Goal: Information Seeking & Learning: Learn about a topic

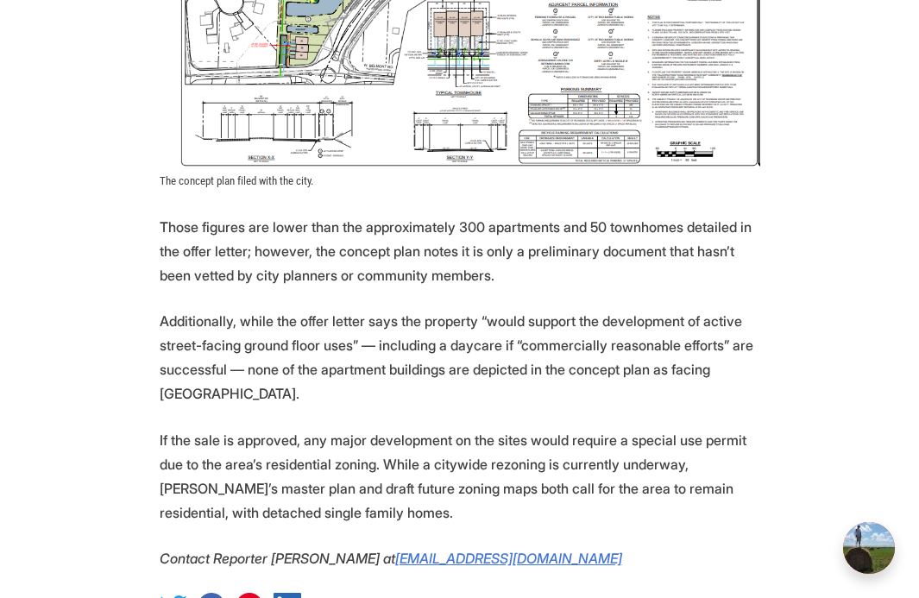
scroll to position [2467, 0]
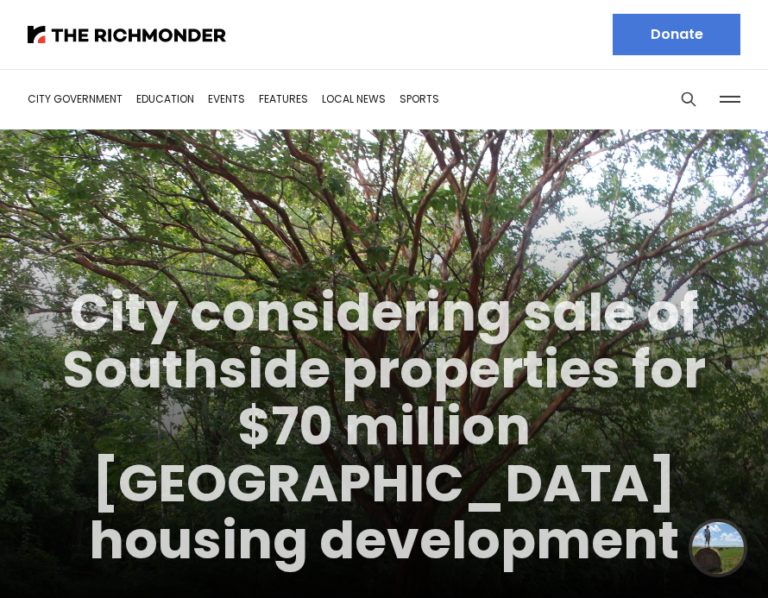
click at [243, 397] on link "City considering sale of Southside properties for $70 million [GEOGRAPHIC_DATA]…" at bounding box center [384, 426] width 644 height 300
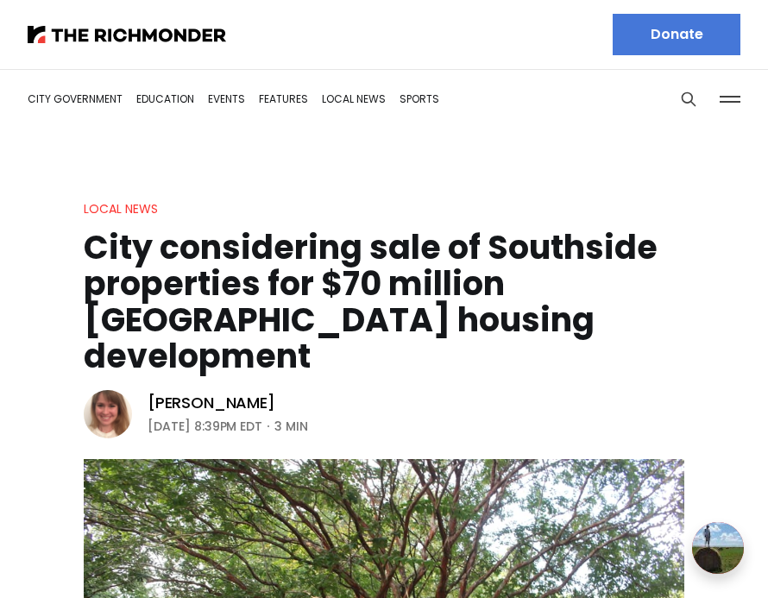
click at [234, 262] on h1 "City considering sale of Southside properties for $70 million [GEOGRAPHIC_DATA]…" at bounding box center [384, 302] width 601 height 145
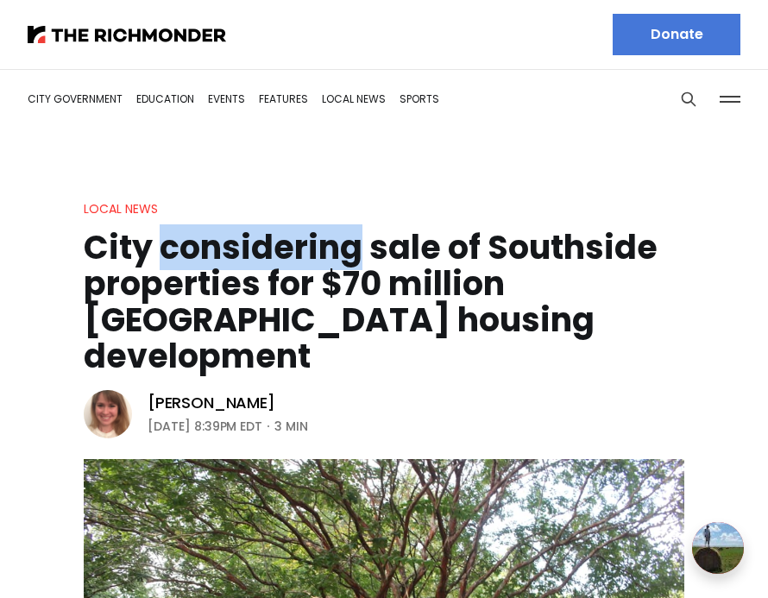
click at [234, 262] on h1 "City considering sale of Southside properties for $70 million [GEOGRAPHIC_DATA]…" at bounding box center [384, 302] width 601 height 145
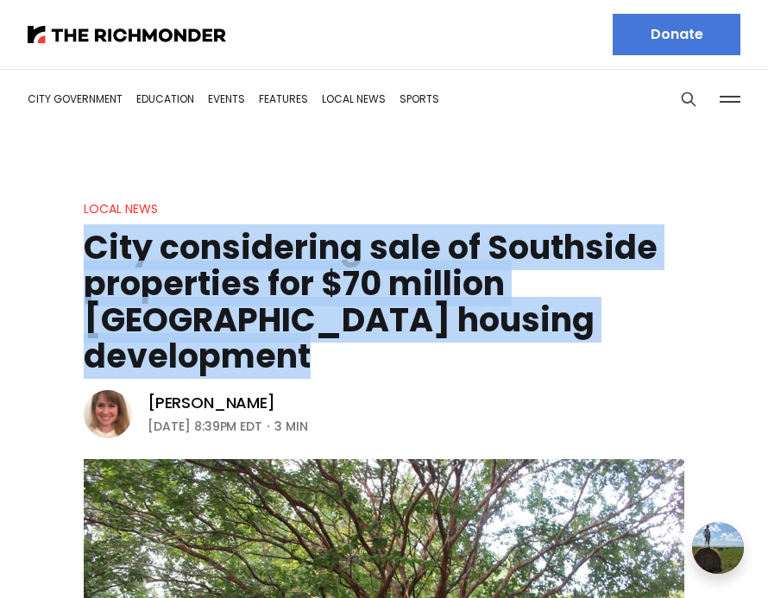
click at [234, 262] on h1 "City considering sale of Southside properties for $70 million [GEOGRAPHIC_DATA]…" at bounding box center [384, 302] width 601 height 145
copy header "City considering sale of Southside properties for $70 million [GEOGRAPHIC_DATA]…"
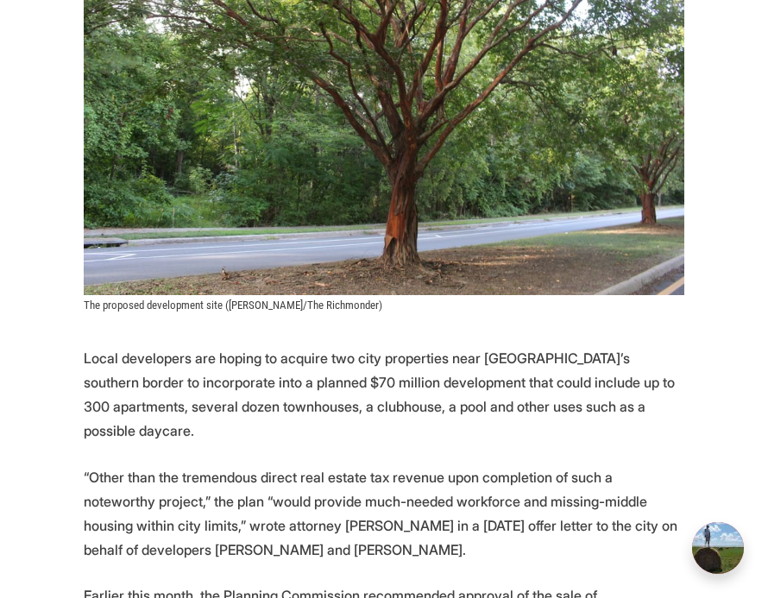
scroll to position [634, 0]
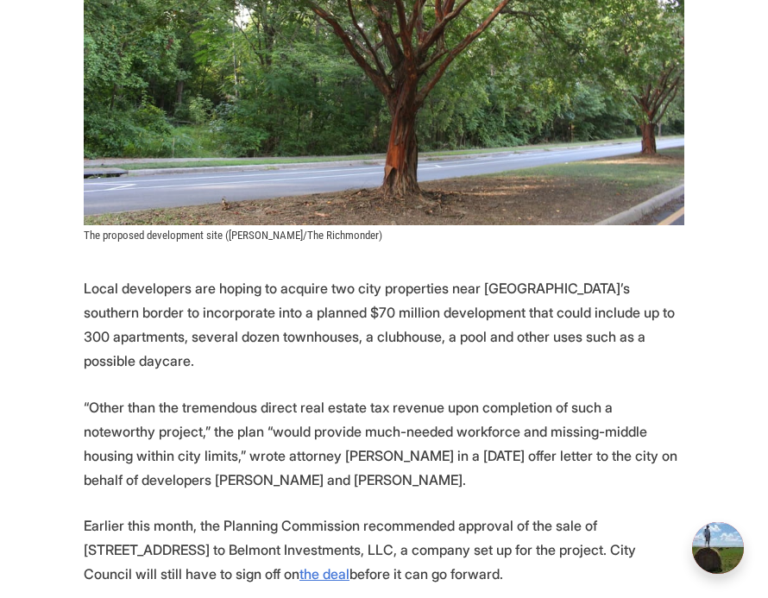
click at [284, 277] on p "Local developers are hoping to acquire two city properties near [GEOGRAPHIC_DAT…" at bounding box center [384, 324] width 601 height 97
click at [284, 277] on p "Local developers are hoping to acquire two city properties near Richmond’s sout…" at bounding box center [384, 324] width 601 height 97
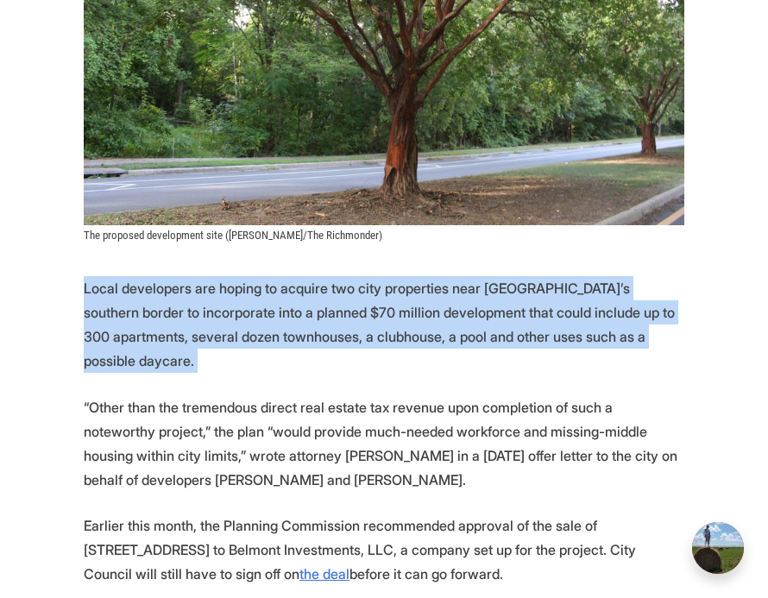
click at [284, 277] on p "Local developers are hoping to acquire two city properties near Richmond’s sout…" at bounding box center [384, 324] width 601 height 97
copy p "Local developers are hoping to acquire two city properties near Richmond’s sout…"
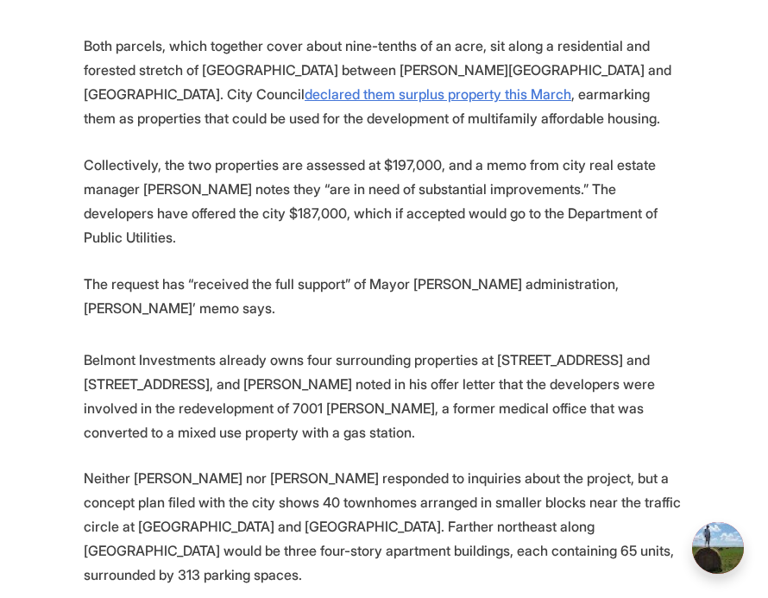
scroll to position [1624, 0]
